Goal: Task Accomplishment & Management: Manage account settings

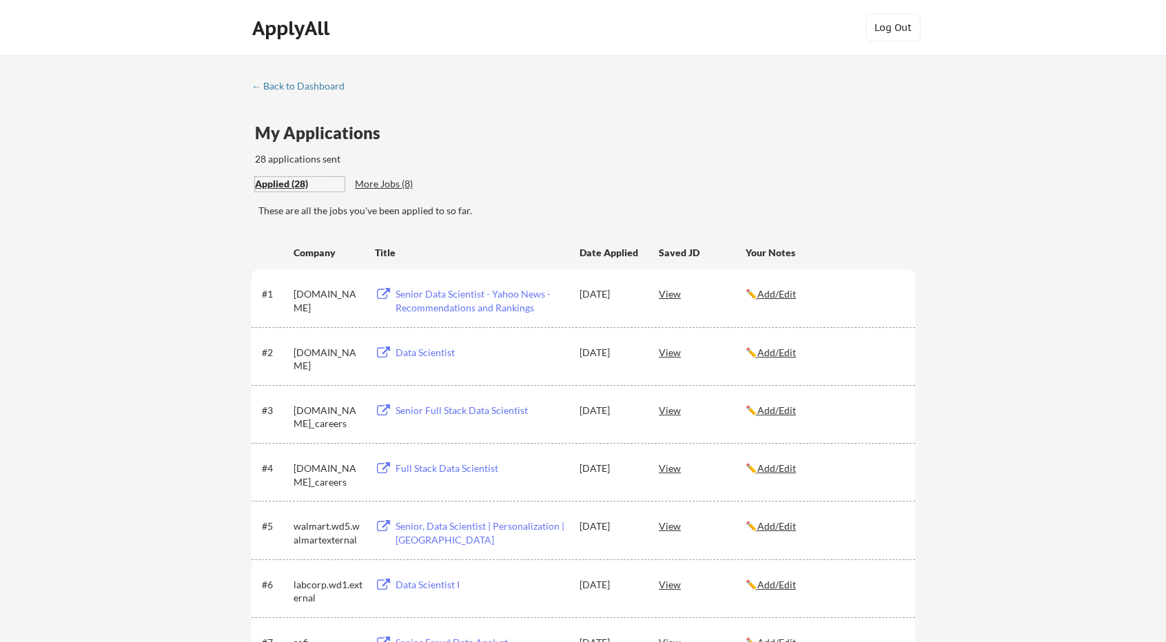
scroll to position [138, 0]
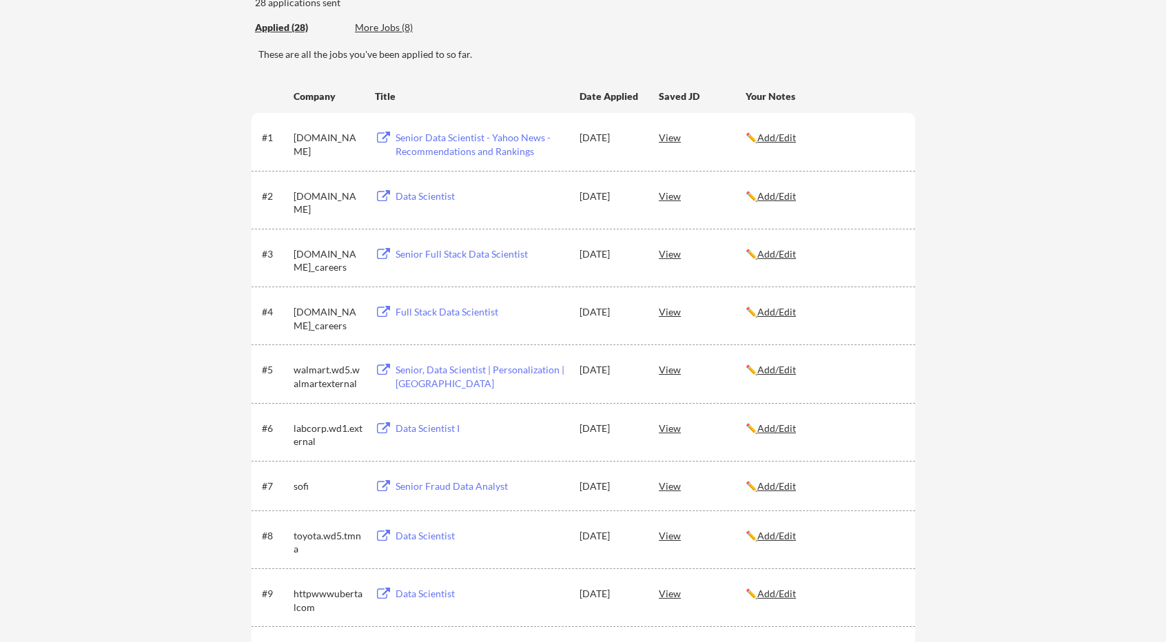
scroll to position [138, 0]
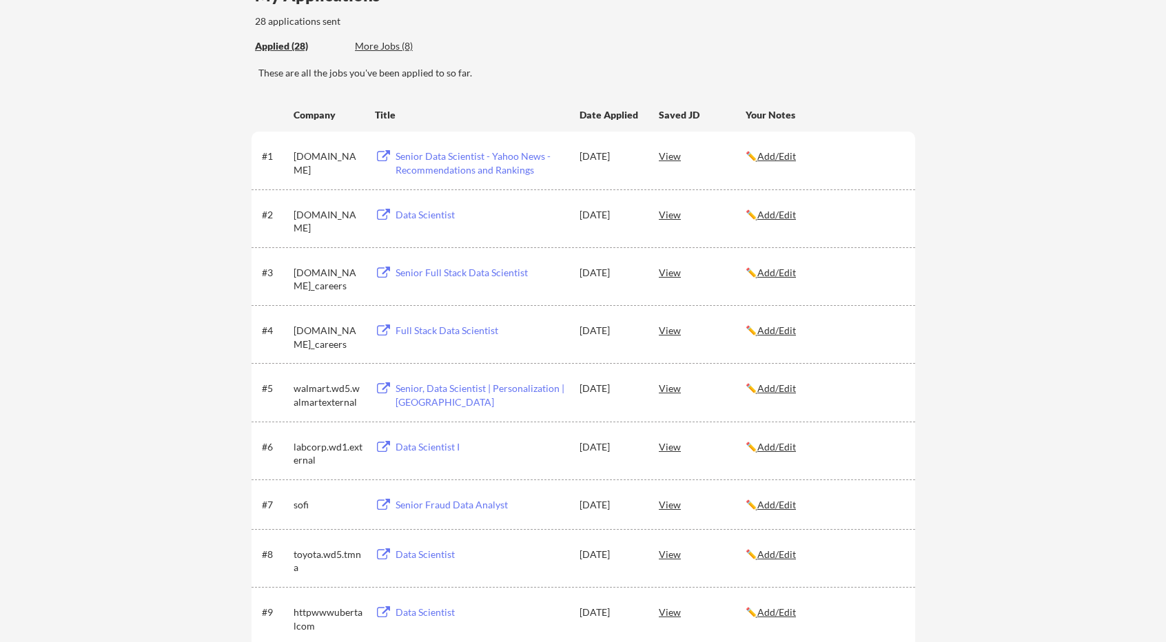
click at [666, 155] on div "View" at bounding box center [702, 155] width 87 height 25
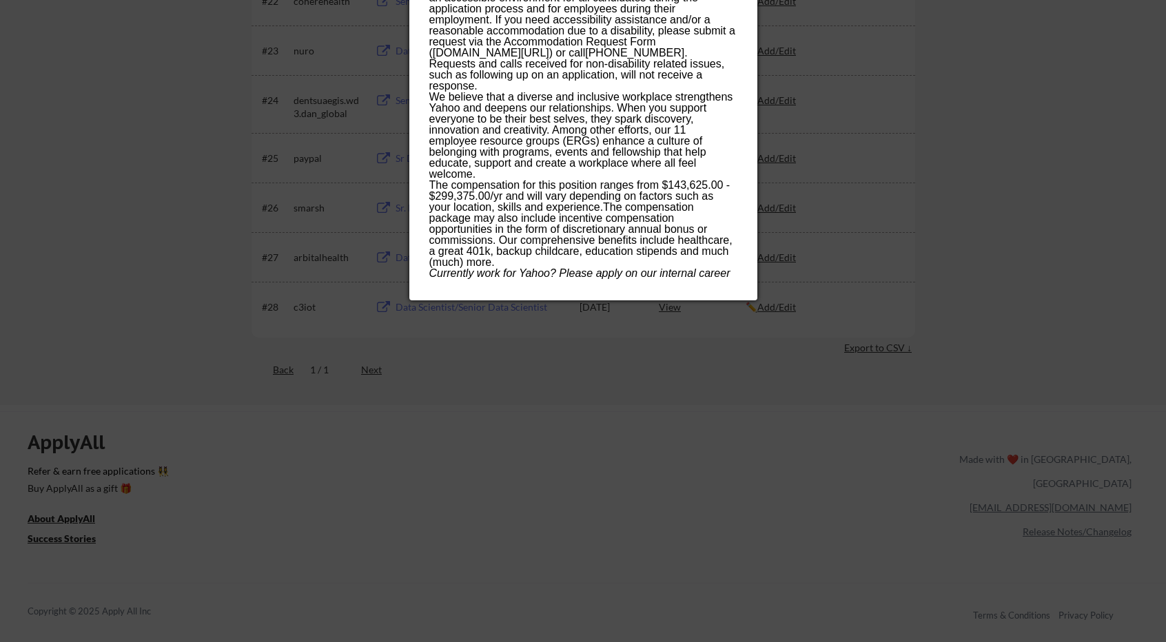
click at [1016, 145] on div at bounding box center [583, 321] width 1166 height 642
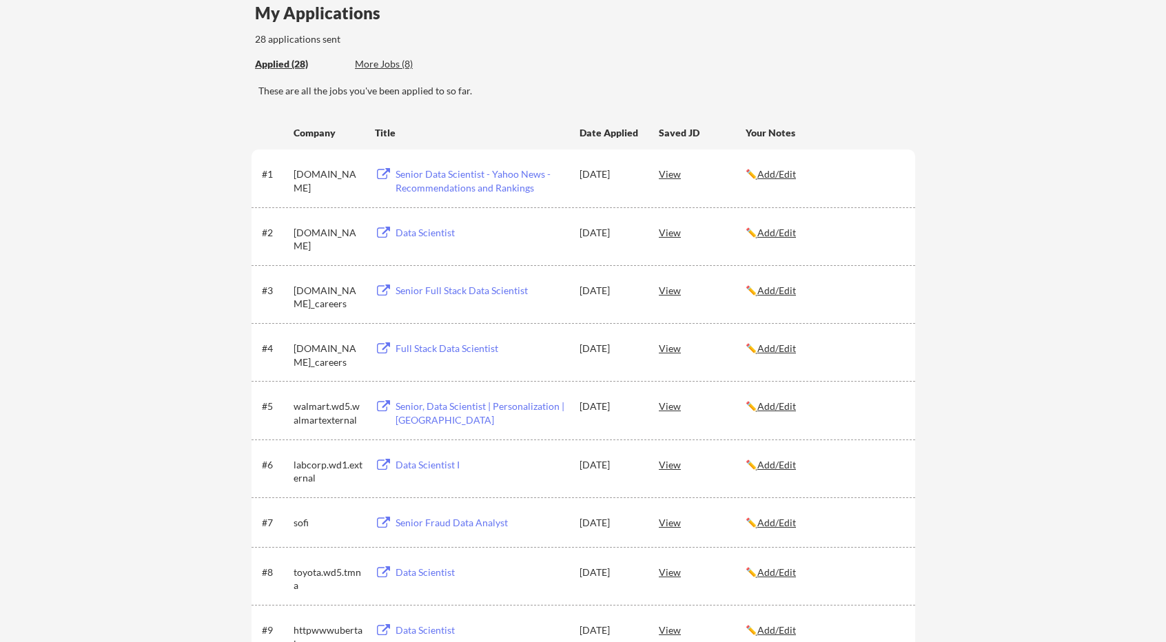
scroll to position [69, 0]
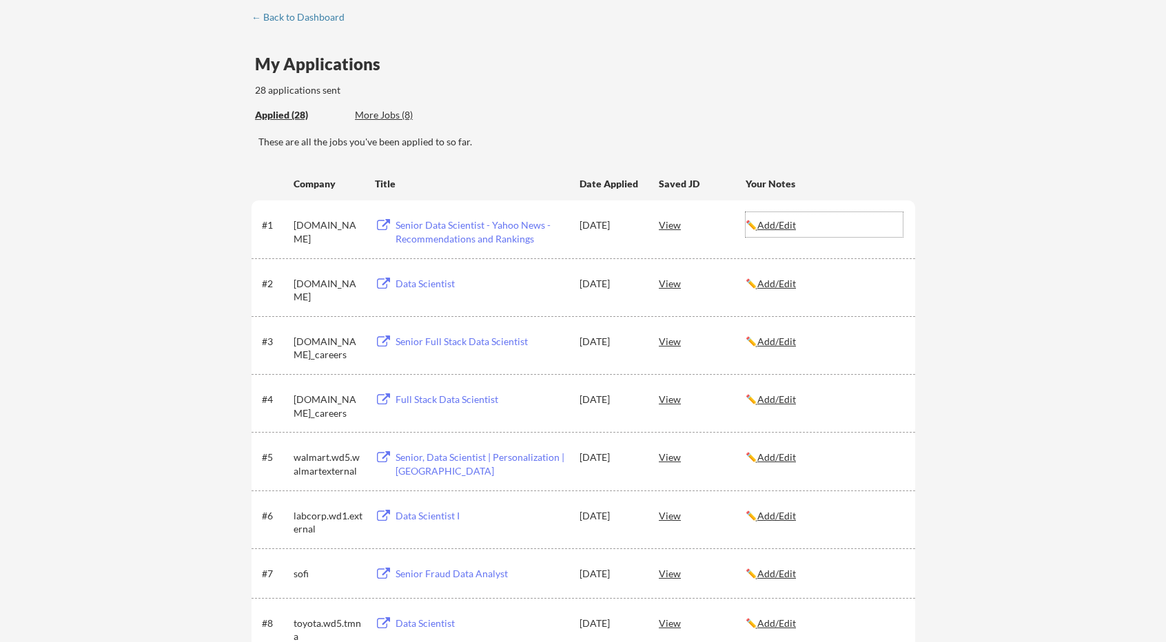
click at [777, 227] on u "Add/Edit" at bounding box center [776, 225] width 39 height 12
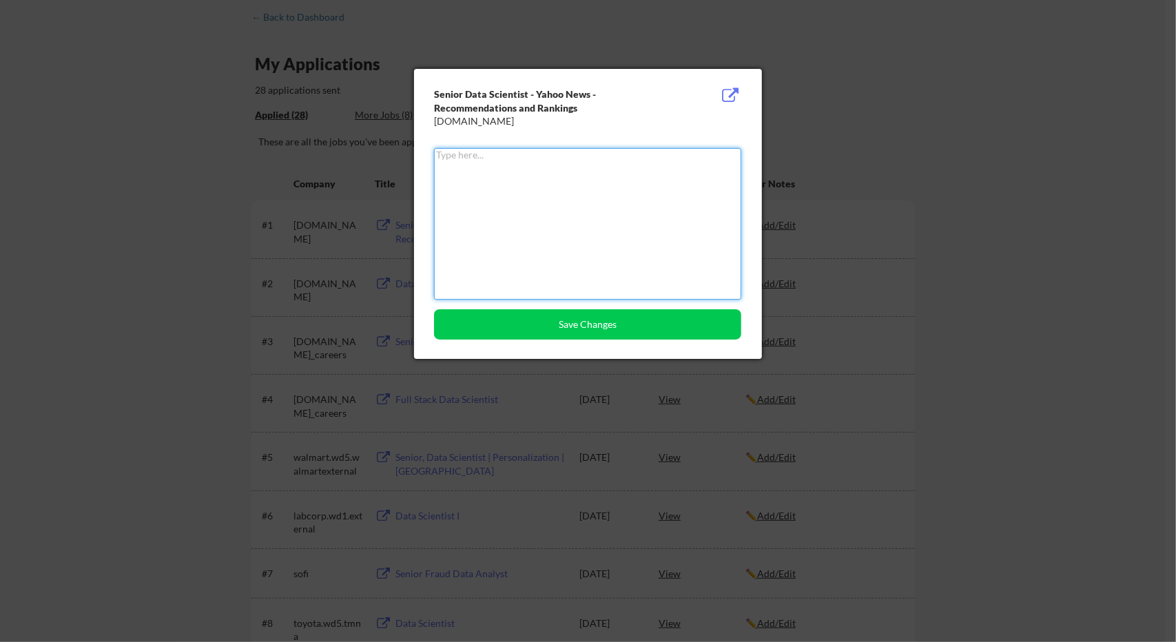
click at [730, 97] on button at bounding box center [730, 96] width 21 height 17
click at [733, 99] on button at bounding box center [730, 96] width 21 height 17
click at [478, 122] on div "[DOMAIN_NAME]" at bounding box center [553, 121] width 238 height 14
click at [239, 278] on div at bounding box center [588, 321] width 1176 height 642
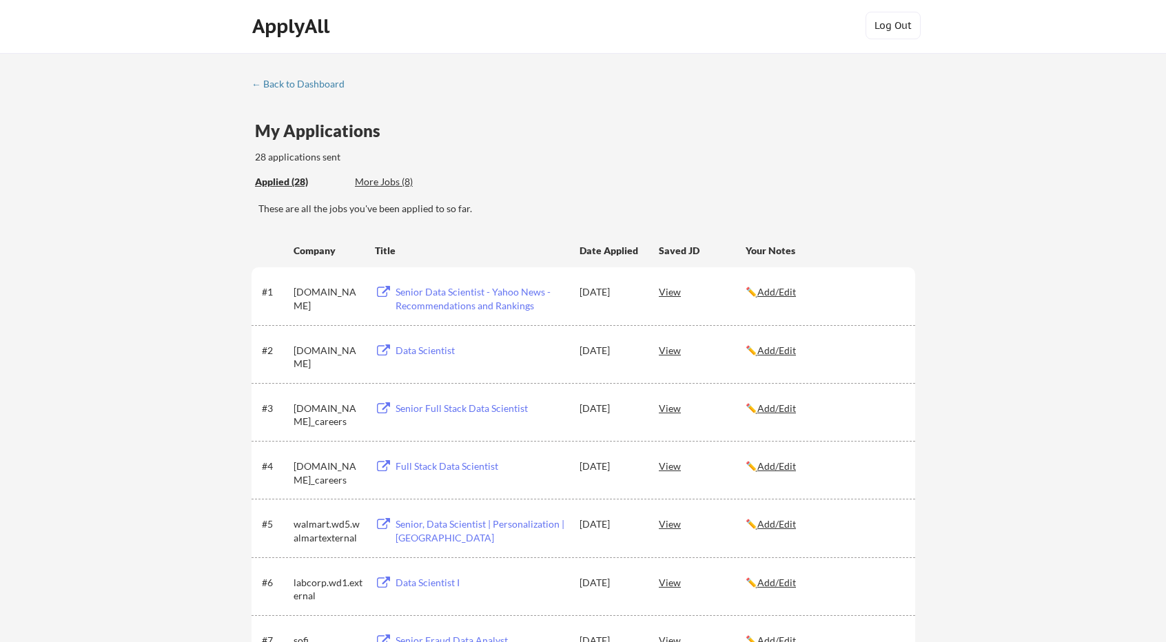
scroll to position [0, 0]
click at [327, 92] on link "← Back to Dashboard" at bounding box center [303, 88] width 103 height 14
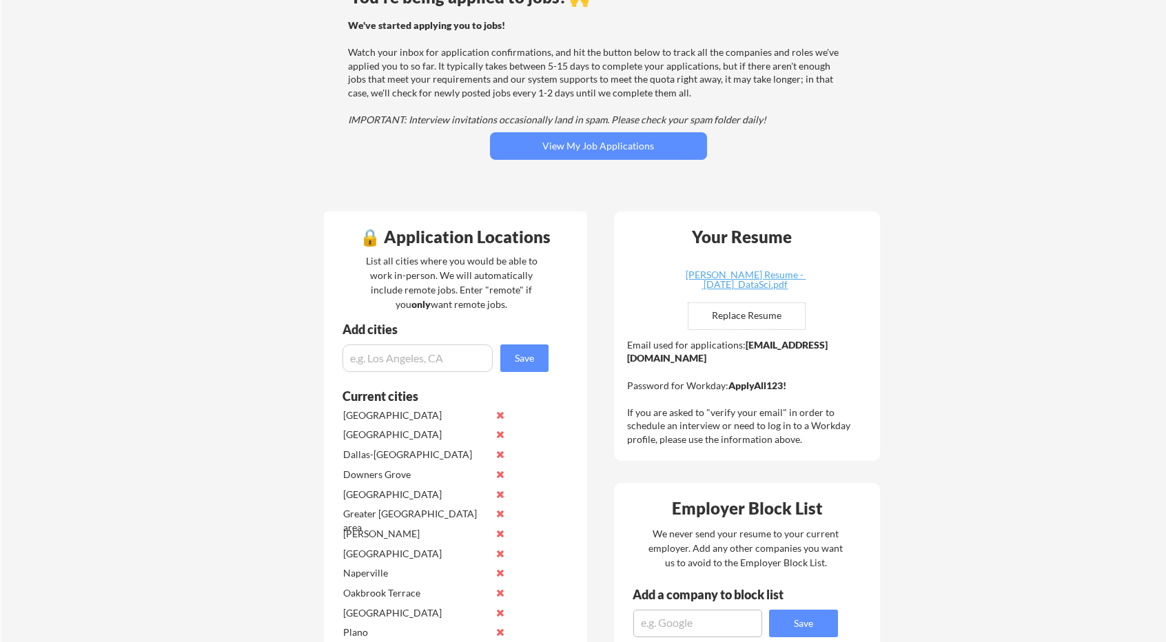
scroll to position [138, 0]
click at [611, 139] on button "View My Job Applications" at bounding box center [598, 146] width 217 height 28
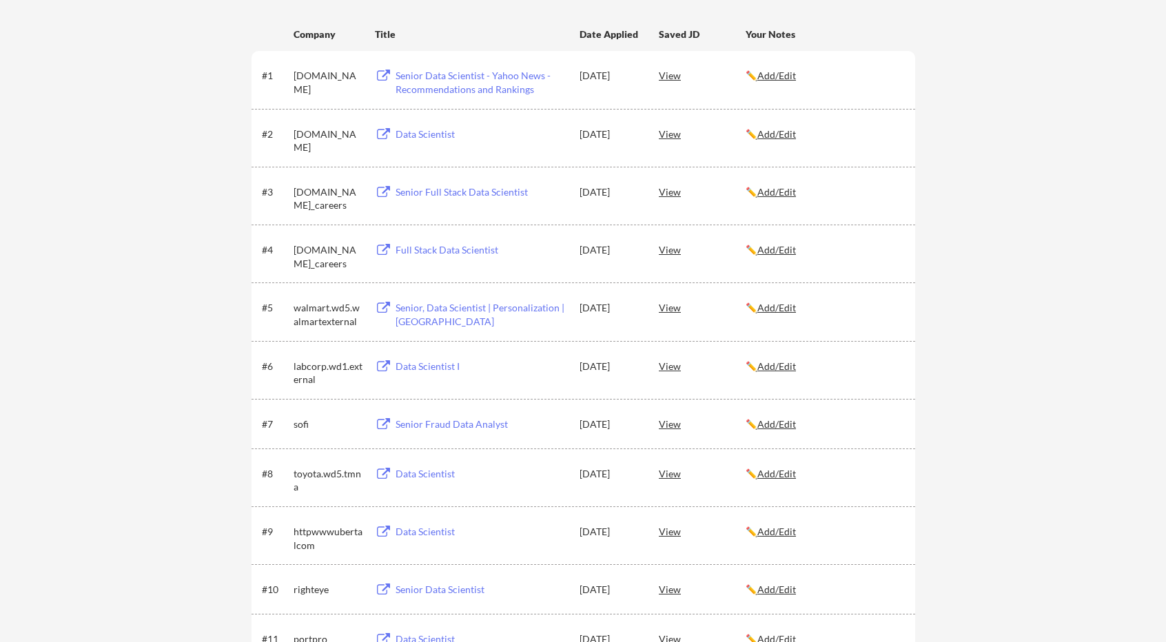
scroll to position [69, 0]
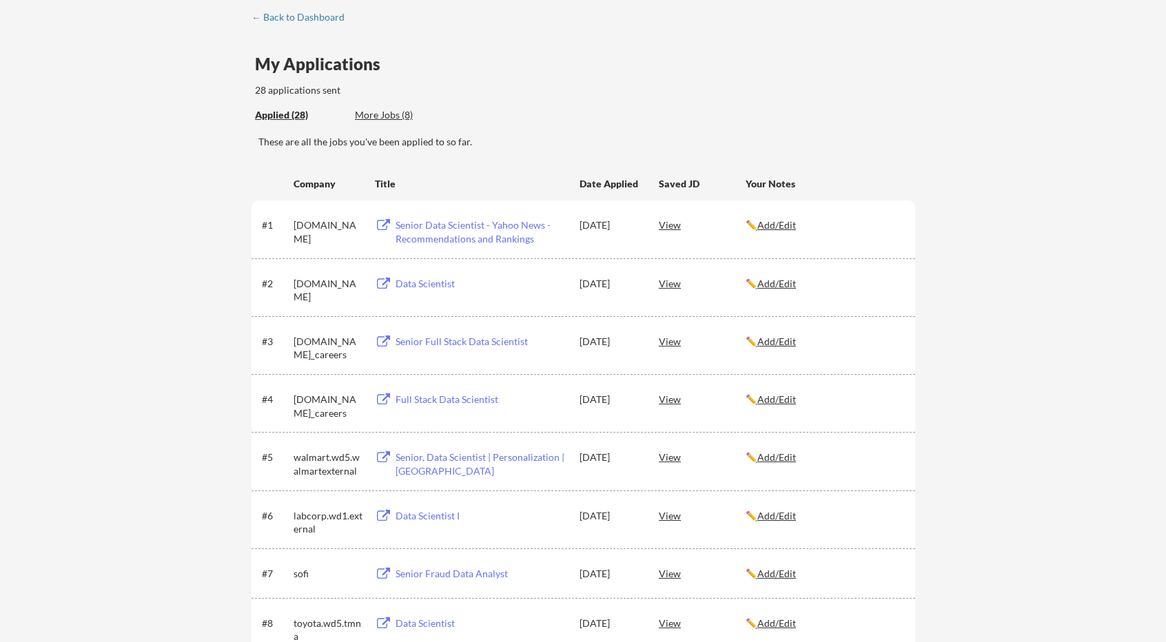
click at [383, 110] on div "More Jobs (8)" at bounding box center [405, 115] width 101 height 14
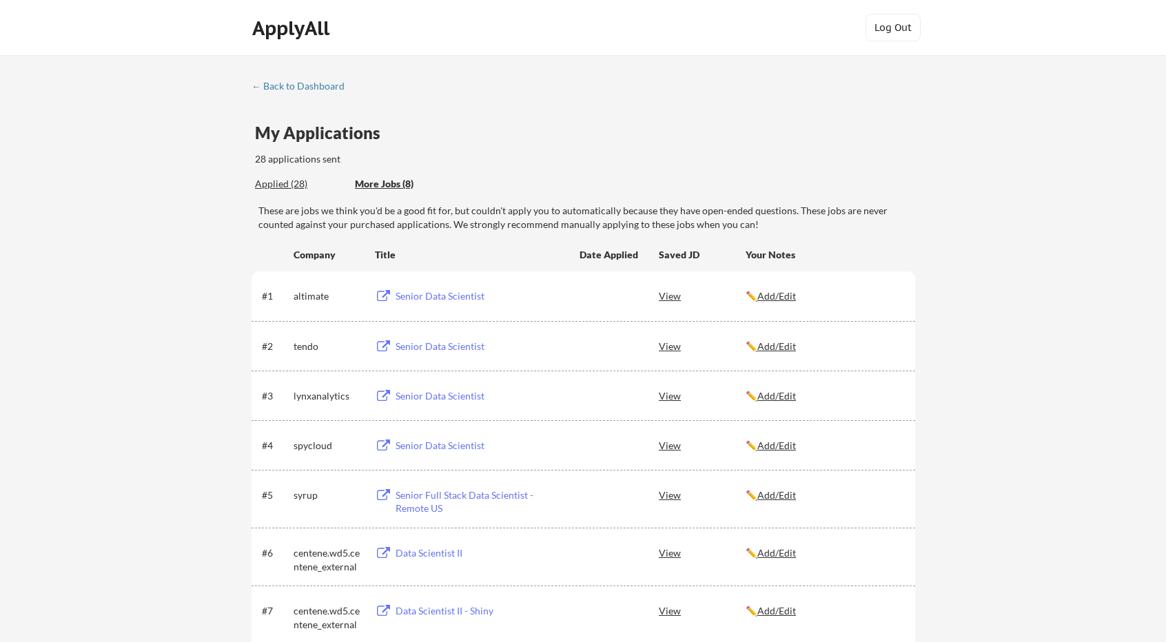
scroll to position [0, 0]
